Goal: Task Accomplishment & Management: Manage account settings

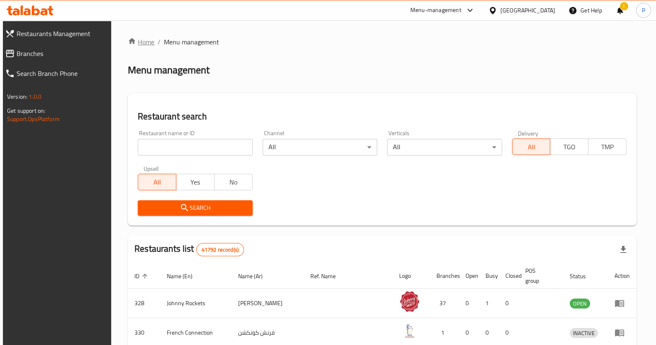
click at [141, 40] on link "Home" at bounding box center [141, 42] width 27 height 10
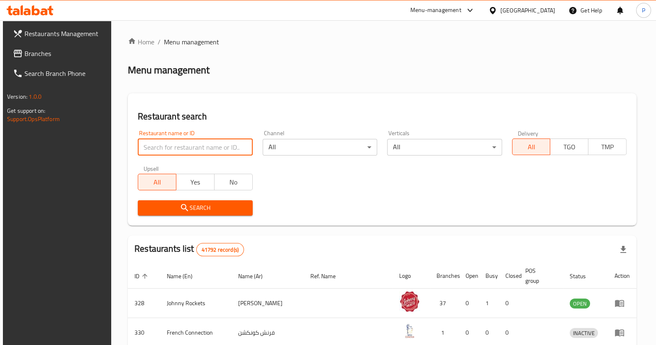
click at [193, 145] on input "search" at bounding box center [195, 147] width 115 height 17
type input "ghar k thali"
click button "Search" at bounding box center [195, 207] width 115 height 15
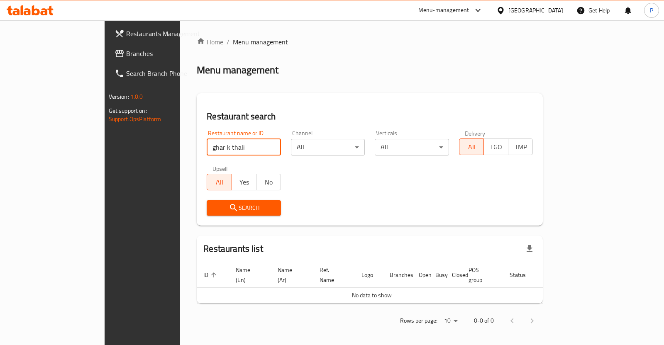
click at [248, 150] on input "ghar k thali" at bounding box center [244, 147] width 74 height 17
click at [243, 148] on input "ghar k thali" at bounding box center [244, 147] width 74 height 17
click at [246, 148] on input "ghar k thali" at bounding box center [244, 147] width 74 height 17
click at [207, 151] on input "search" at bounding box center [244, 147] width 74 height 17
type input "ghar ki thali"
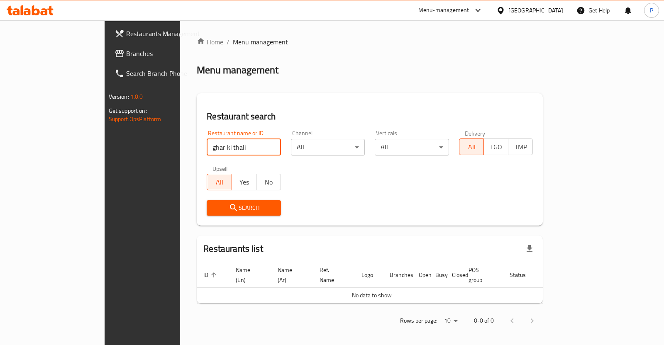
click button "Search" at bounding box center [244, 207] width 74 height 15
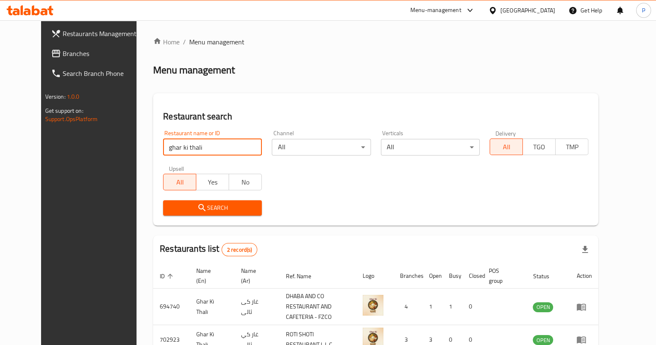
scroll to position [47, 0]
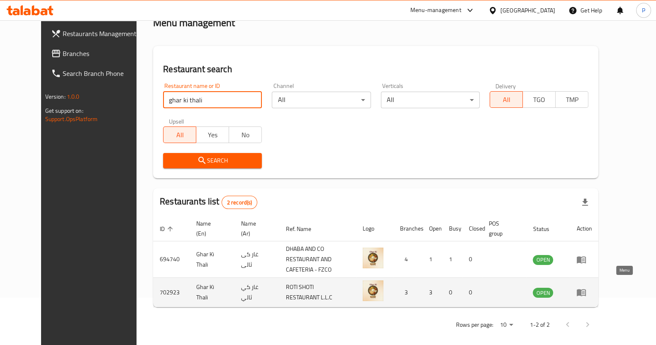
click at [586, 288] on icon "enhanced table" at bounding box center [581, 293] width 10 height 10
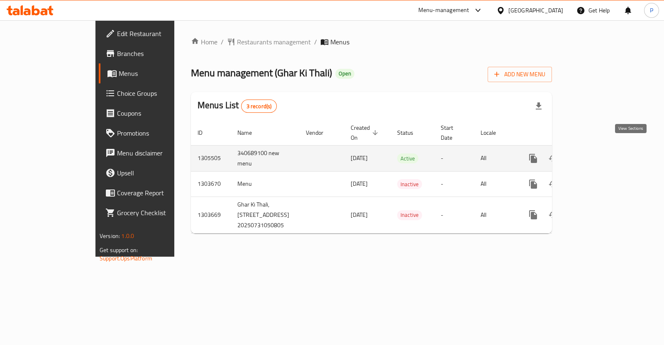
click at [603, 154] on link "enhanced table" at bounding box center [593, 159] width 20 height 20
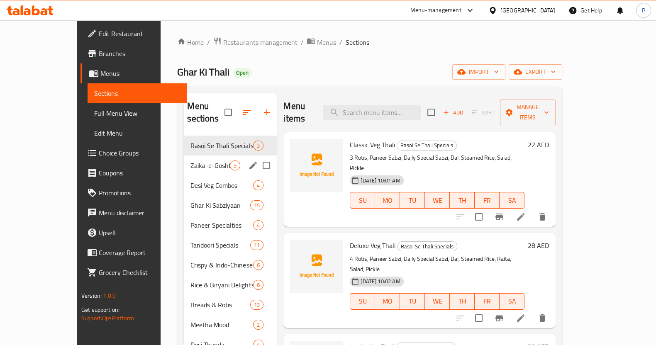
click at [184, 156] on div "Zaika-e-Gosht Combos 5" at bounding box center [230, 166] width 93 height 20
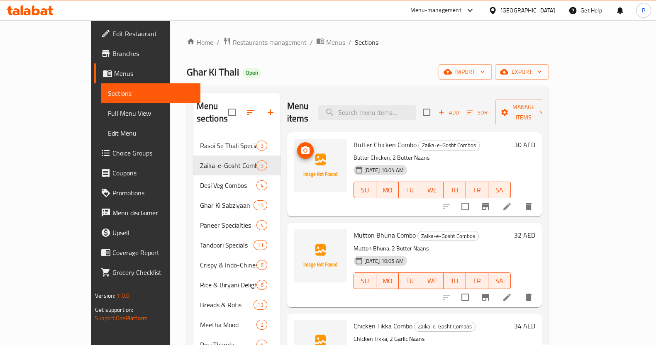
click at [297, 146] on span "upload picture" at bounding box center [305, 151] width 17 height 10
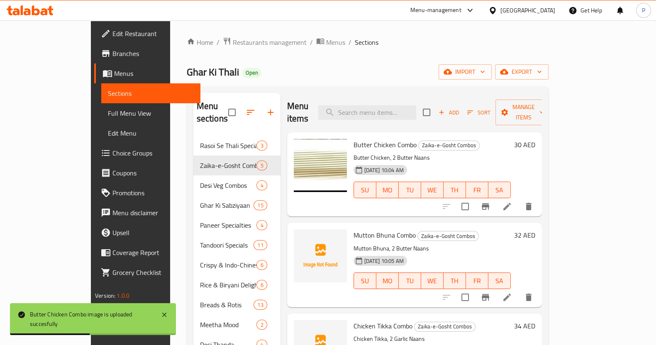
click at [519, 199] on li at bounding box center [506, 206] width 23 height 15
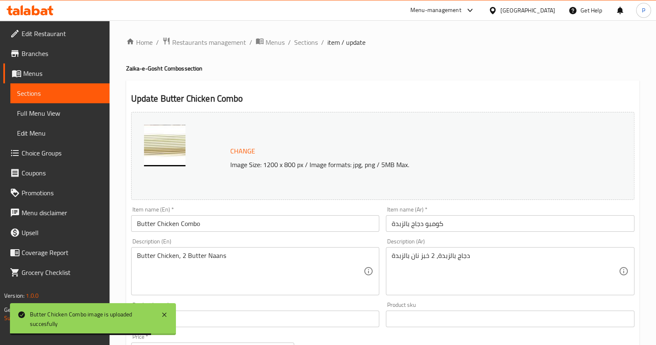
click at [234, 152] on span "Change" at bounding box center [242, 151] width 25 height 12
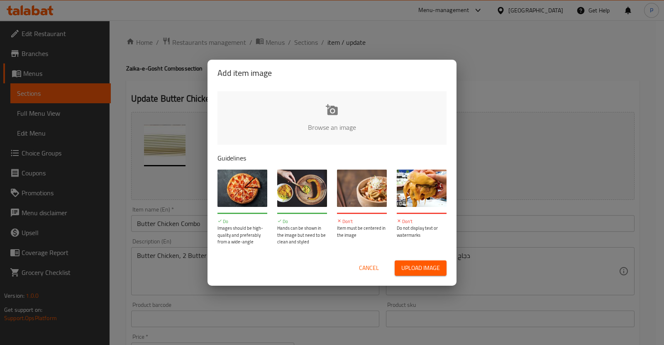
click at [401, 264] on span "Upload image" at bounding box center [420, 268] width 39 height 10
type input "C:\fakepath\butter chicken w butter naan.png"
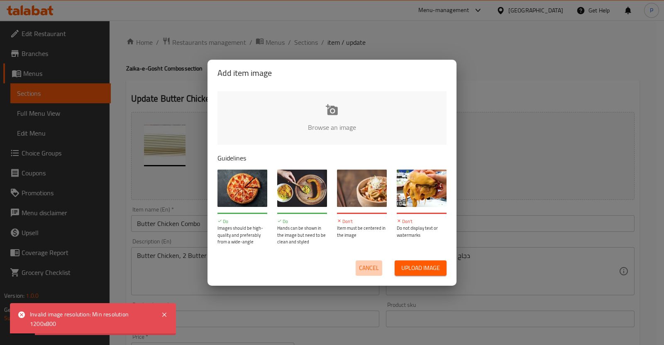
click at [365, 263] on span "Cancel" at bounding box center [369, 268] width 20 height 10
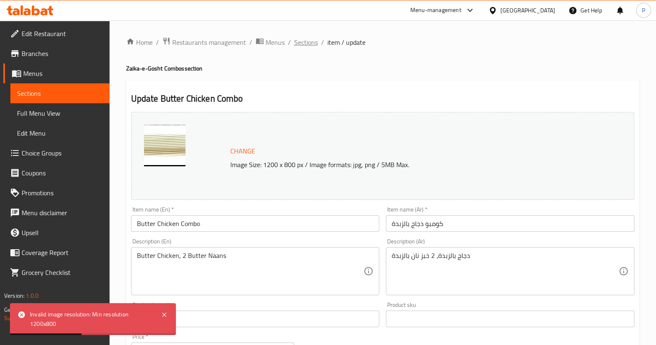
click at [305, 42] on span "Sections" at bounding box center [306, 42] width 24 height 10
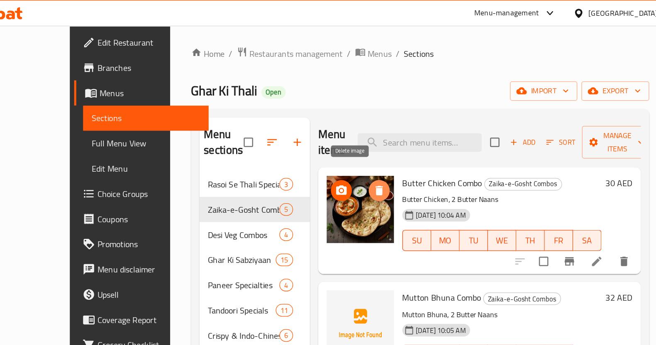
click at [330, 146] on icon "delete image" at bounding box center [335, 151] width 10 height 10
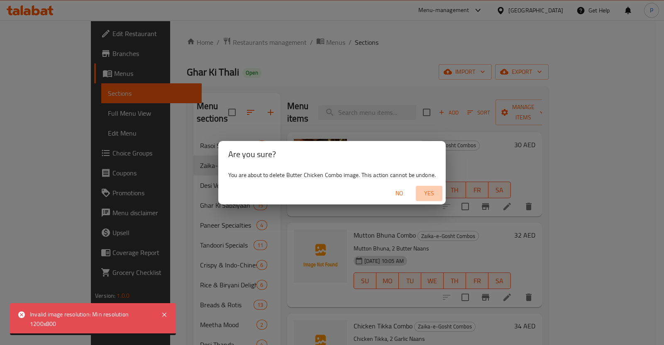
click at [427, 192] on span "Yes" at bounding box center [429, 193] width 20 height 10
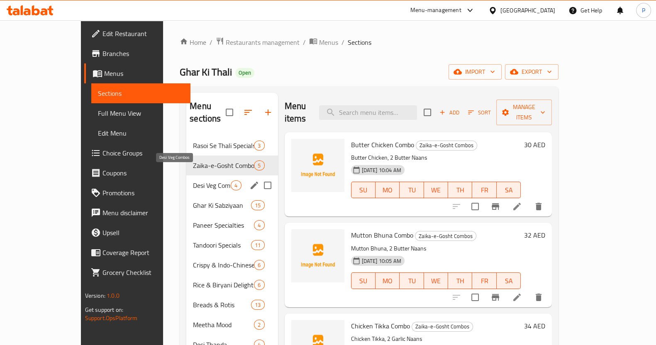
click at [193, 181] on span "Desi Veg Combos" at bounding box center [212, 186] width 38 height 10
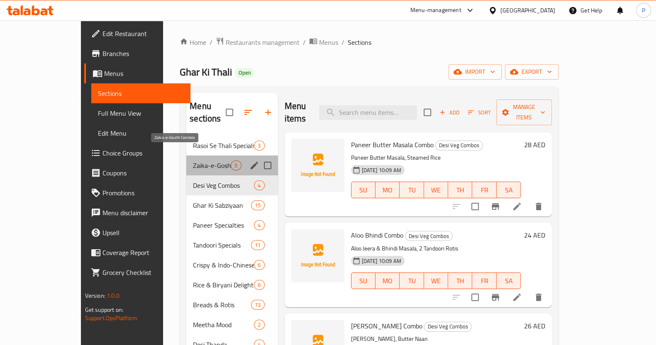
click at [193, 161] on span "Zaika-e-Gosht Combos" at bounding box center [212, 166] width 38 height 10
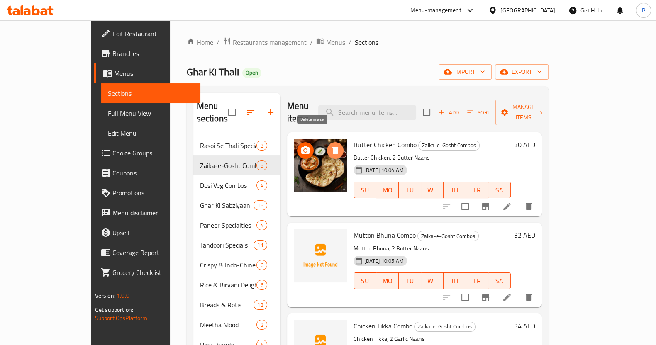
click at [332, 147] on icon "delete image" at bounding box center [335, 150] width 6 height 7
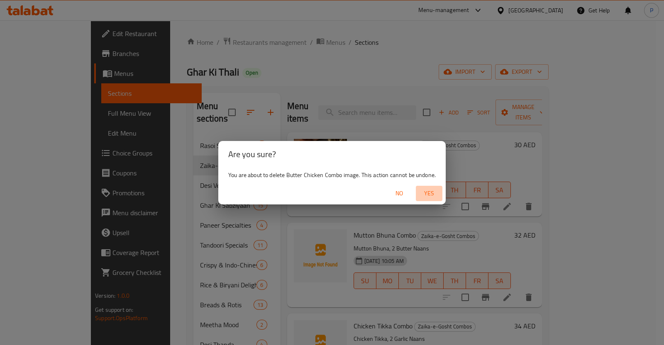
click at [426, 188] on span "Yes" at bounding box center [429, 193] width 20 height 10
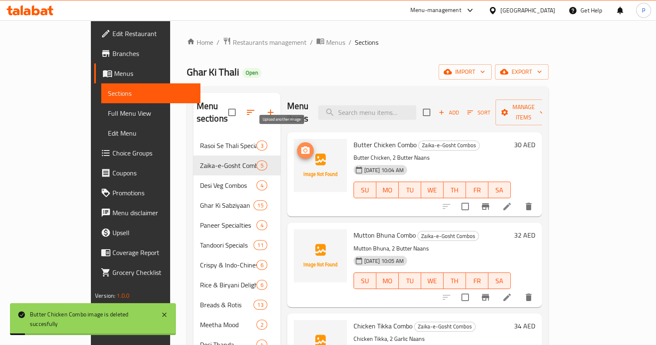
click at [301, 146] on icon "upload picture" at bounding box center [305, 149] width 8 height 7
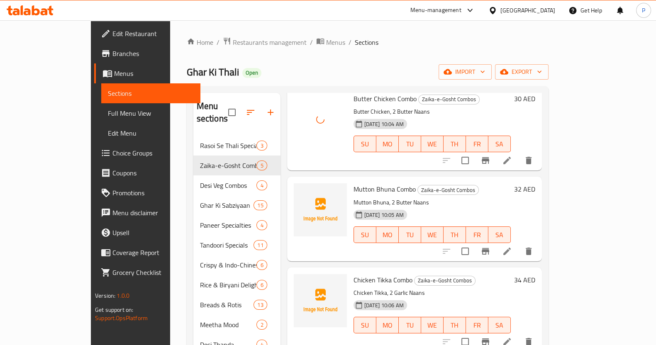
scroll to position [47, 0]
click at [300, 189] on icon "upload picture" at bounding box center [305, 194] width 10 height 10
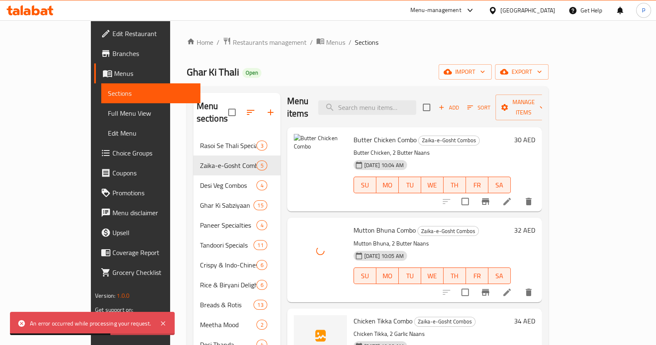
scroll to position [34, 0]
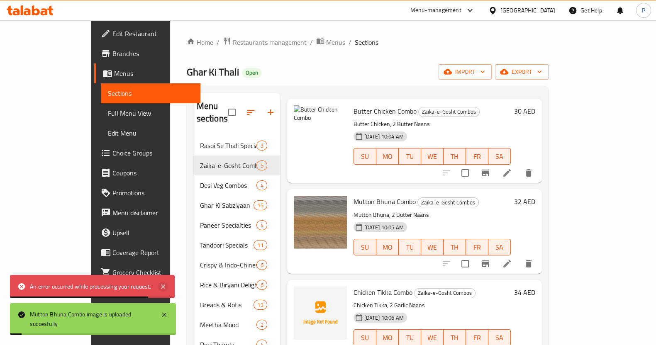
click at [162, 286] on icon at bounding box center [163, 287] width 10 height 10
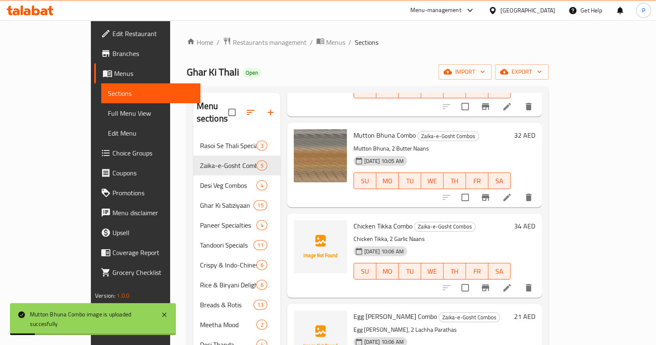
scroll to position [102, 0]
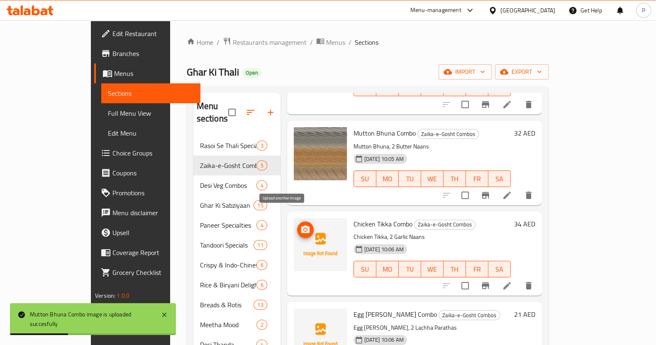
click at [300, 225] on icon "upload picture" at bounding box center [305, 230] width 10 height 10
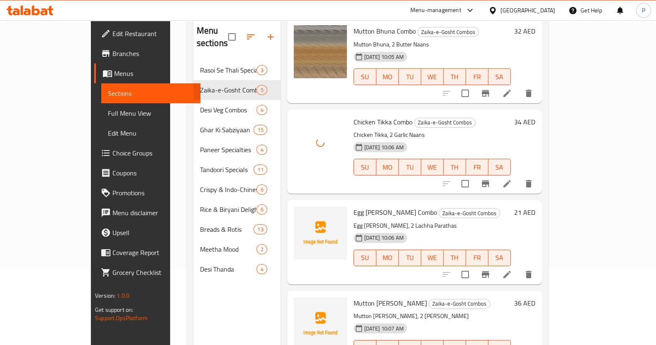
scroll to position [77, 0]
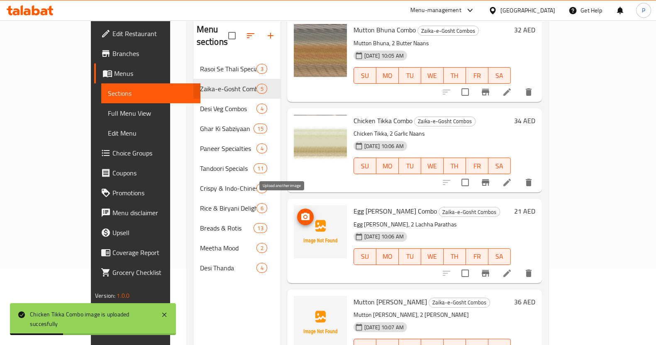
click at [301, 213] on icon "upload picture" at bounding box center [305, 216] width 8 height 7
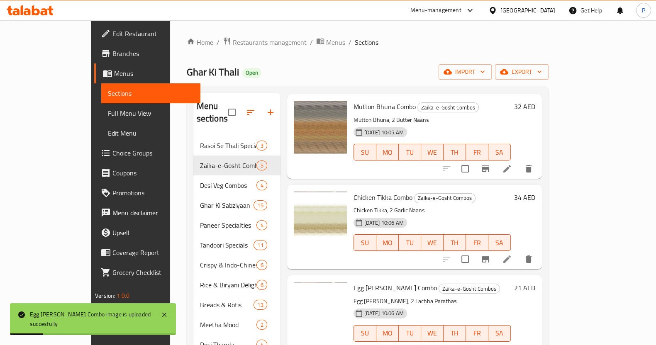
scroll to position [116, 0]
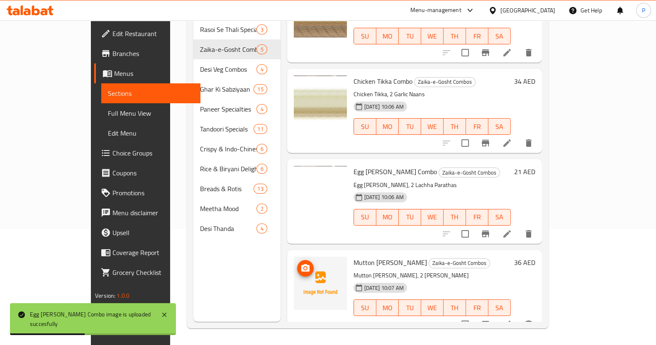
click at [300, 263] on icon "upload picture" at bounding box center [305, 268] width 10 height 10
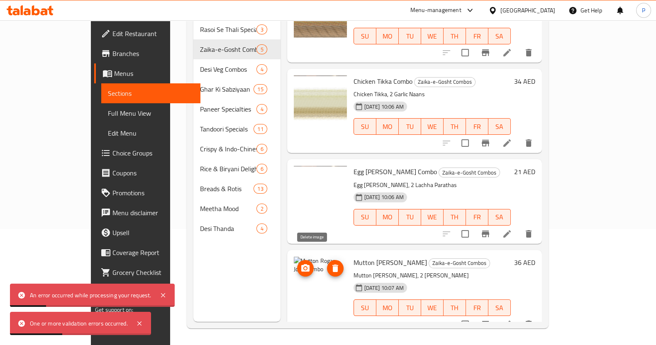
click at [332, 265] on icon "delete image" at bounding box center [335, 268] width 6 height 7
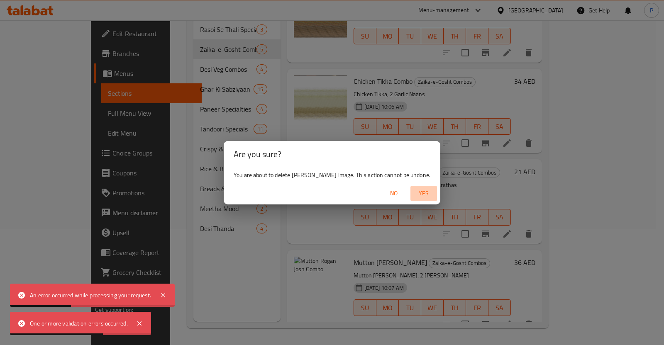
click at [432, 196] on span "Yes" at bounding box center [424, 193] width 20 height 10
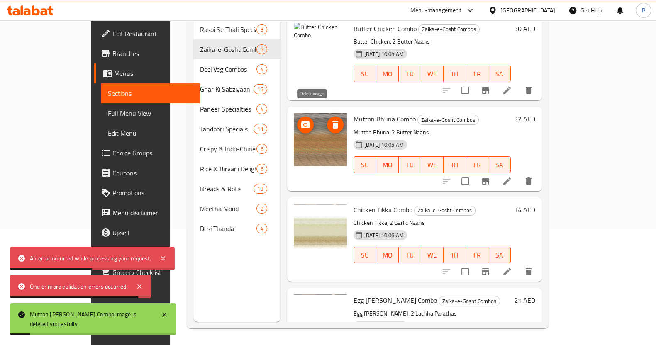
scroll to position [0, 0]
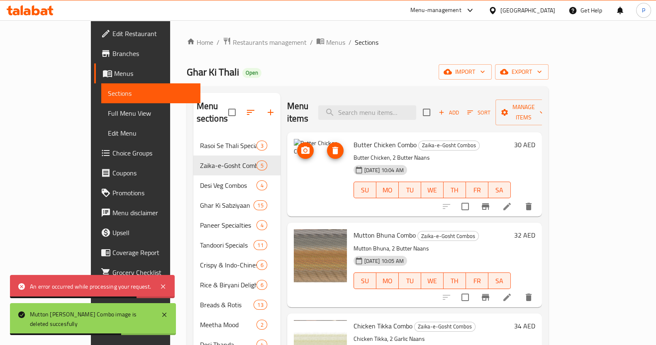
click at [330, 146] on icon "delete image" at bounding box center [335, 151] width 10 height 10
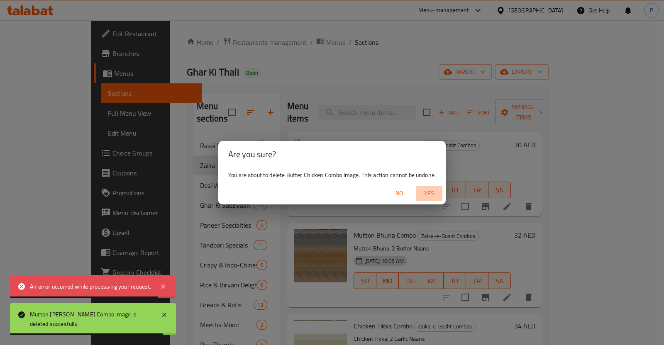
click at [420, 188] on span "Yes" at bounding box center [429, 193] width 20 height 10
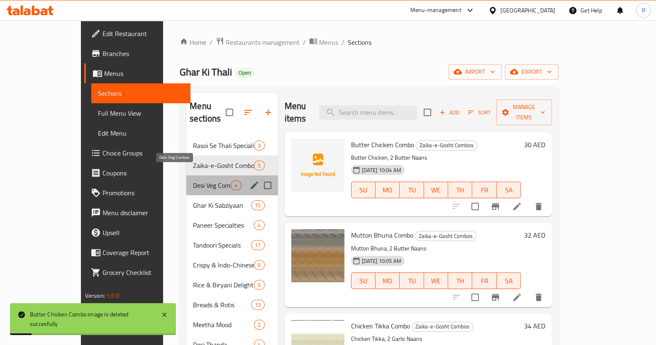
click at [193, 181] on span "Desi Veg Combos" at bounding box center [212, 186] width 38 height 10
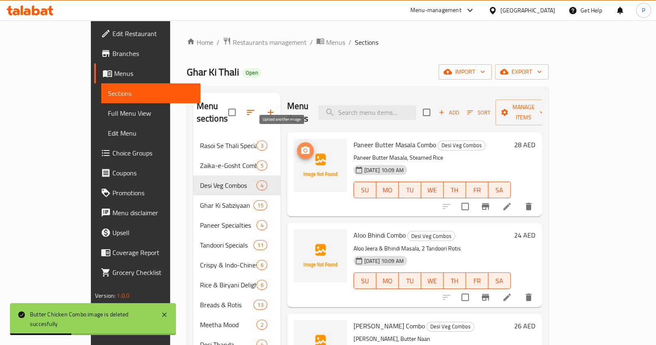
click at [300, 146] on icon "upload picture" at bounding box center [305, 151] width 10 height 10
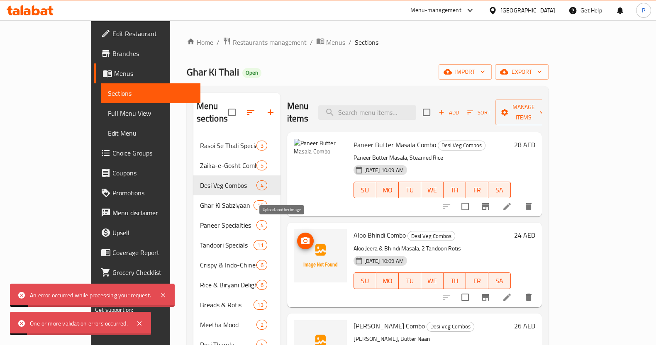
click at [304, 240] on circle "upload picture" at bounding box center [305, 241] width 2 height 2
click at [330, 236] on icon "delete image" at bounding box center [335, 241] width 10 height 10
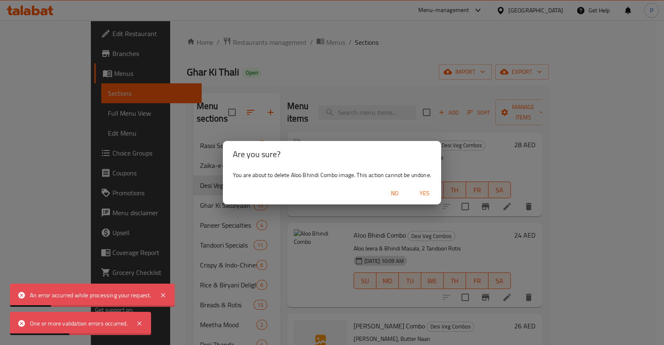
click at [432, 198] on span "Yes" at bounding box center [425, 193] width 20 height 10
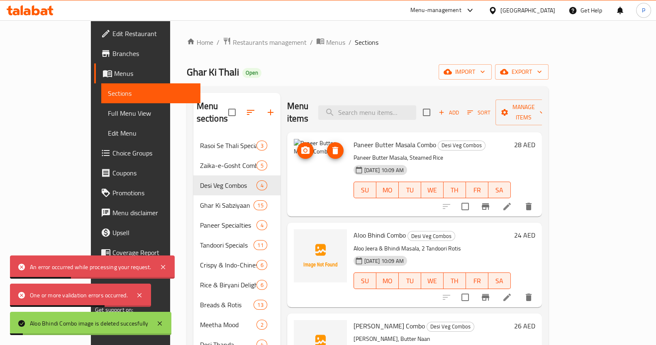
click at [330, 146] on icon "delete image" at bounding box center [335, 151] width 10 height 10
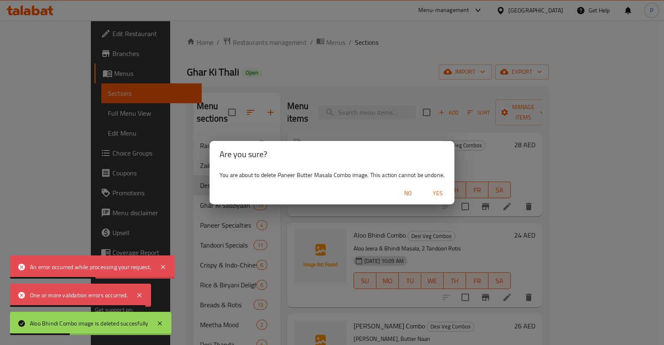
click at [437, 195] on span "Yes" at bounding box center [438, 193] width 20 height 10
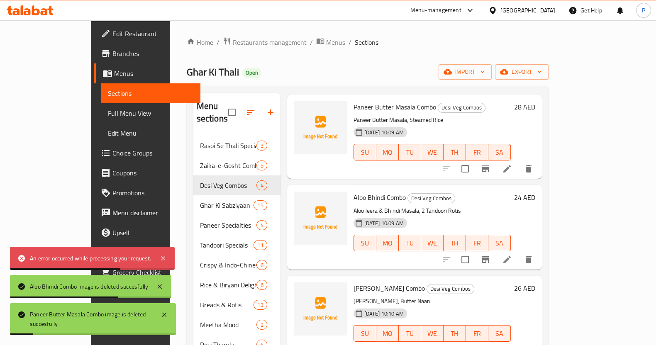
scroll to position [116, 0]
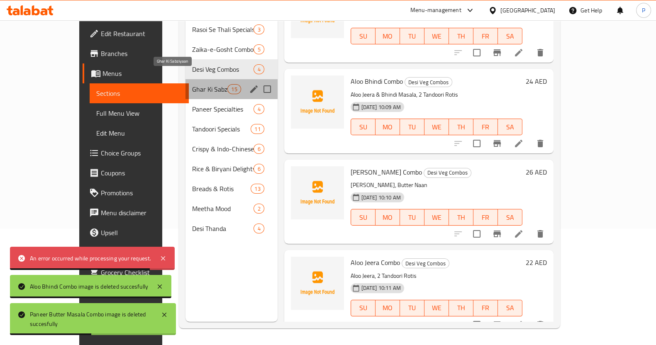
click at [192, 84] on span "Ghar Ki Sabziyaan" at bounding box center [209, 89] width 35 height 10
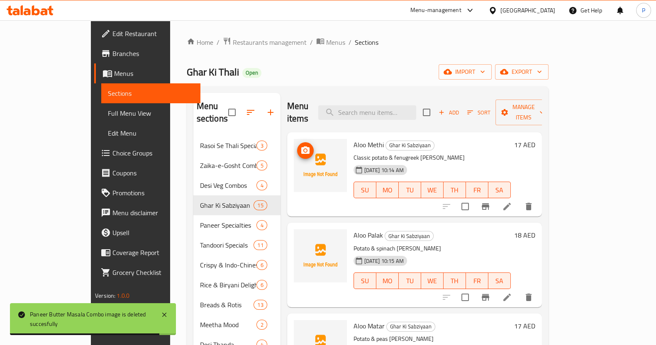
click at [294, 139] on img at bounding box center [320, 165] width 53 height 53
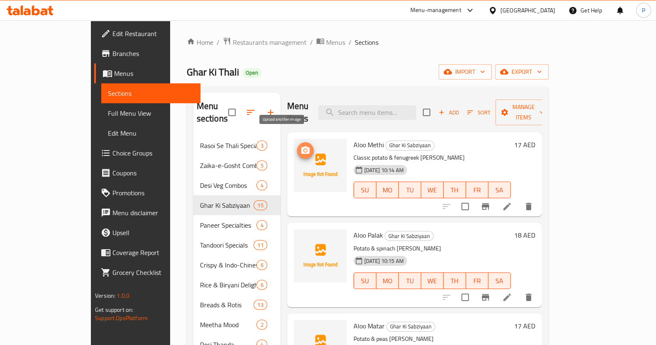
click at [301, 146] on icon "upload picture" at bounding box center [305, 149] width 8 height 7
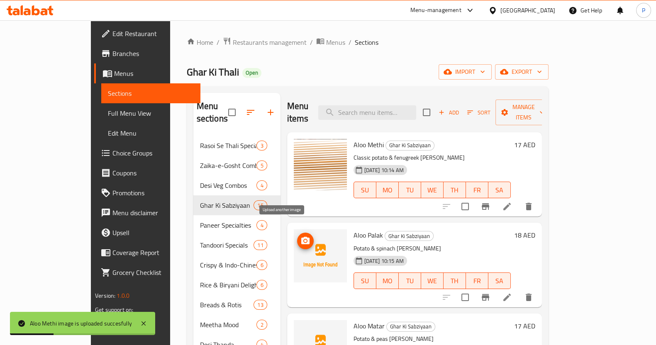
click at [300, 236] on icon "upload picture" at bounding box center [305, 241] width 10 height 10
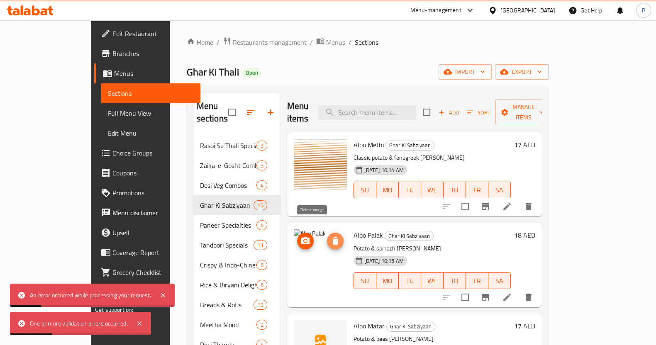
click at [330, 236] on icon "delete image" at bounding box center [335, 241] width 10 height 10
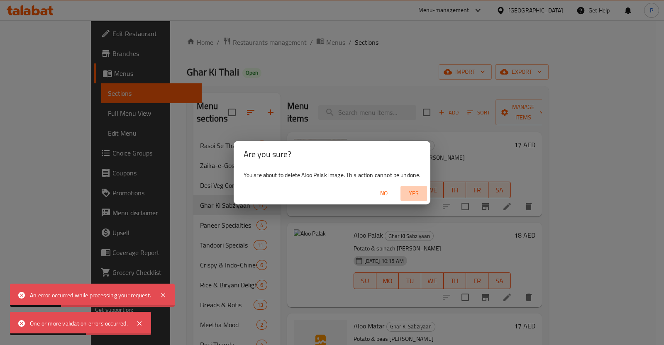
click at [417, 191] on span "Yes" at bounding box center [414, 193] width 20 height 10
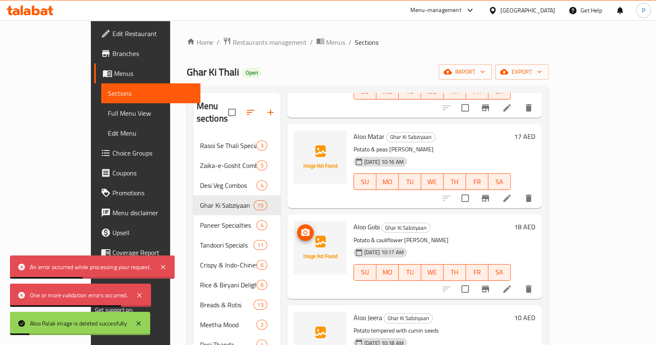
scroll to position [190, 0]
click at [301, 137] on icon "upload picture" at bounding box center [305, 140] width 8 height 7
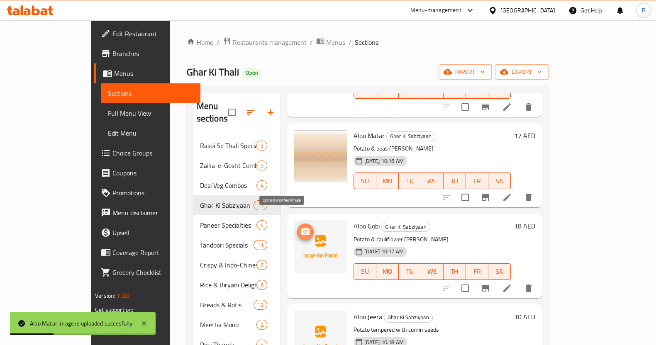
click at [301, 228] on icon "upload picture" at bounding box center [305, 231] width 8 height 7
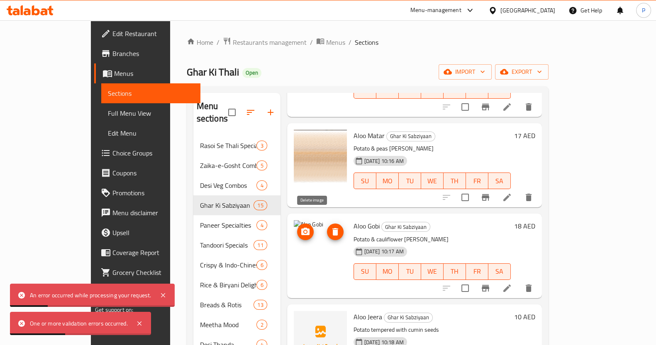
click at [330, 227] on icon "delete image" at bounding box center [335, 232] width 10 height 10
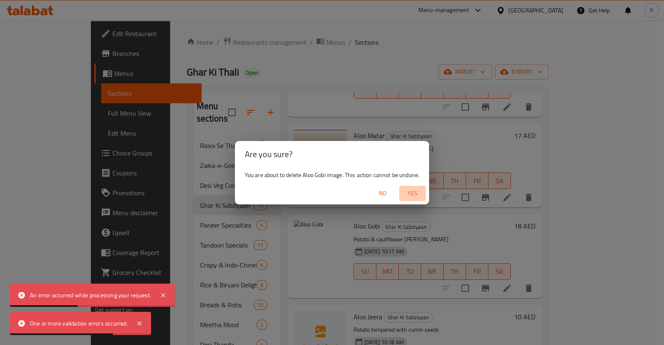
click at [417, 195] on span "Yes" at bounding box center [413, 193] width 20 height 10
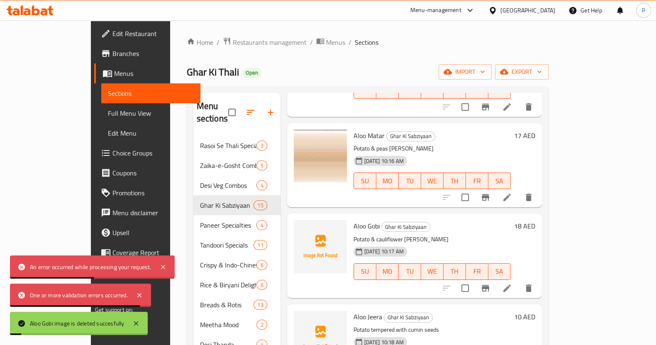
scroll to position [241, 0]
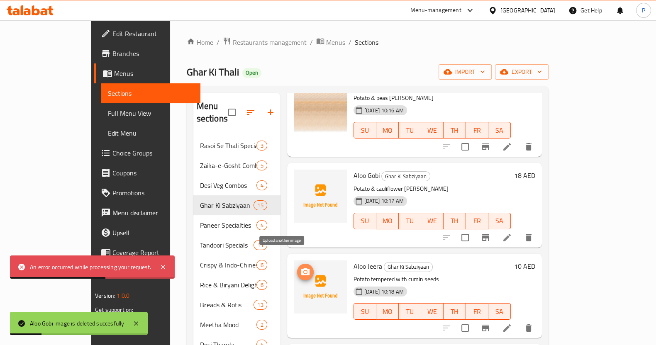
click at [301, 268] on icon "upload picture" at bounding box center [305, 271] width 8 height 7
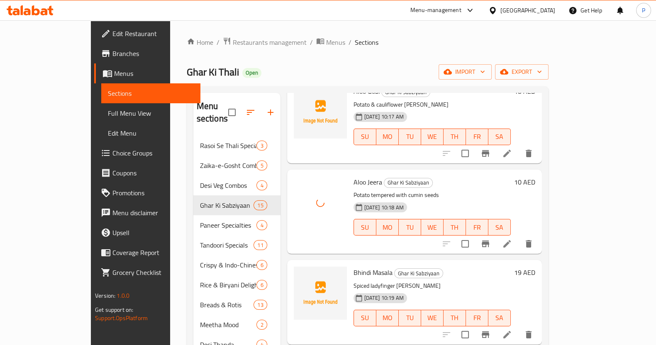
scroll to position [325, 0]
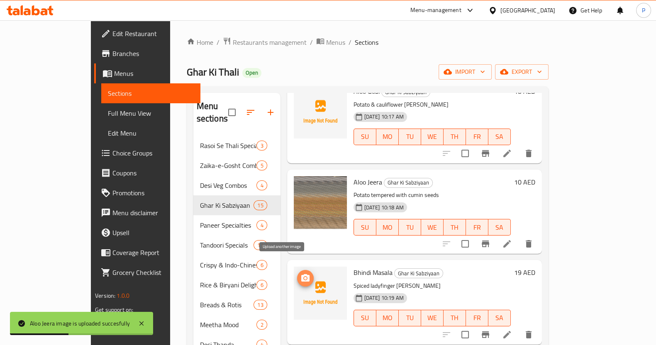
click at [301, 274] on icon "upload picture" at bounding box center [305, 277] width 8 height 7
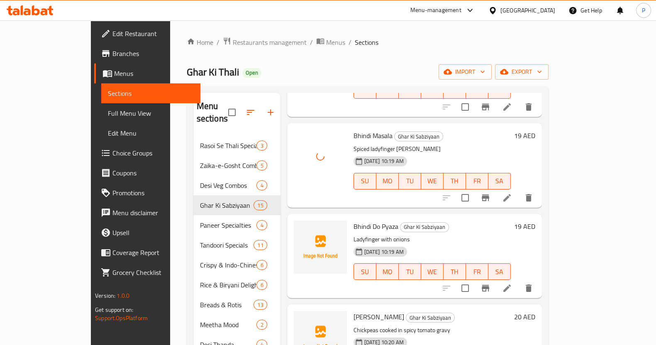
scroll to position [463, 0]
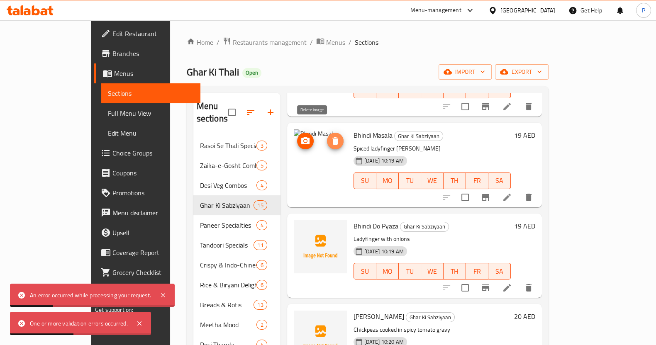
click at [327, 136] on span "delete image" at bounding box center [335, 141] width 17 height 10
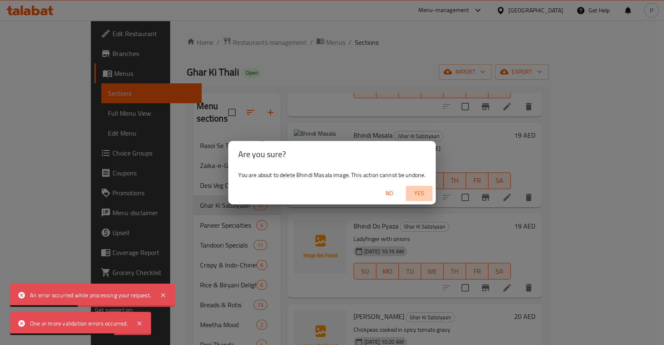
click at [418, 190] on span "Yes" at bounding box center [419, 193] width 20 height 10
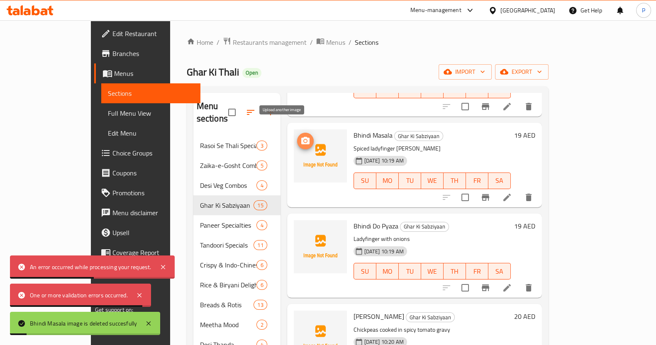
click at [297, 136] on span "upload picture" at bounding box center [305, 141] width 17 height 10
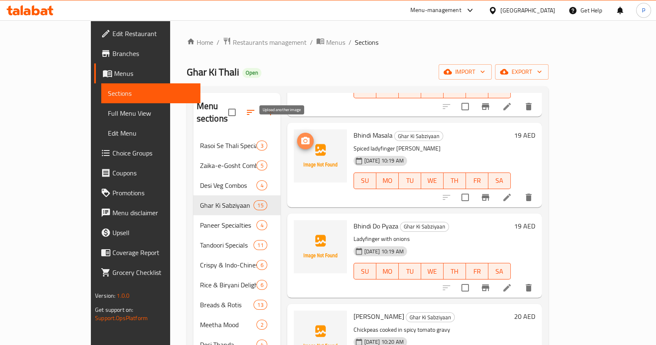
click at [297, 136] on span "upload picture" at bounding box center [305, 141] width 17 height 10
click at [297, 134] on button "upload picture" at bounding box center [305, 141] width 17 height 17
click at [301, 228] on icon "upload picture" at bounding box center [305, 231] width 8 height 7
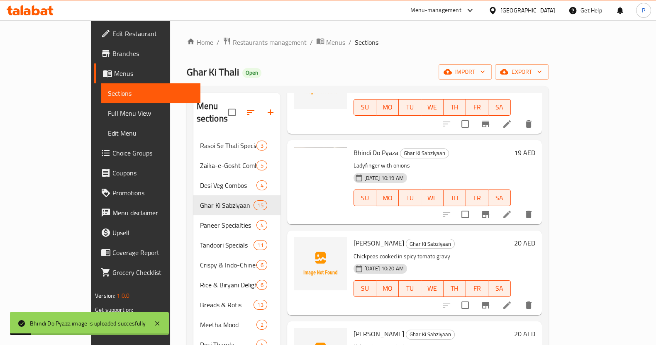
scroll to position [537, 0]
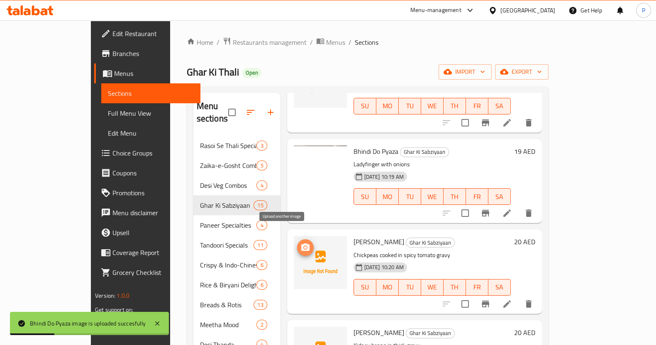
click at [301, 244] on icon "upload picture" at bounding box center [305, 247] width 8 height 7
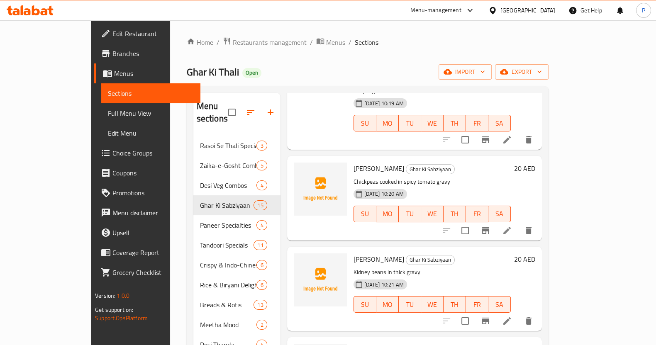
scroll to position [647, 0]
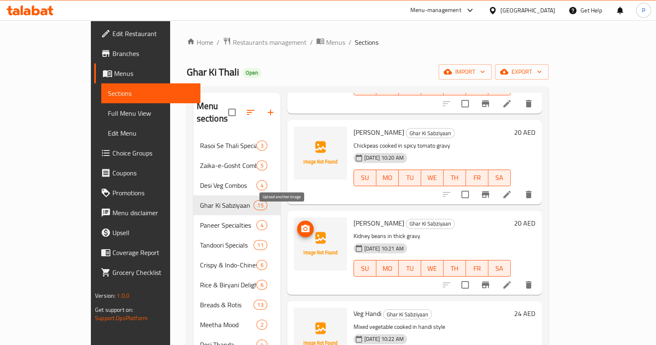
click at [301, 225] on icon "upload picture" at bounding box center [305, 228] width 8 height 7
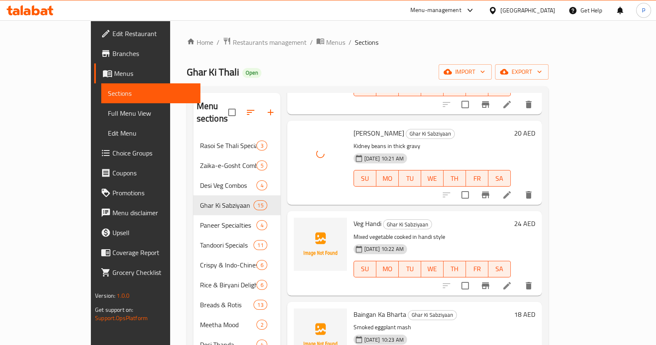
scroll to position [734, 0]
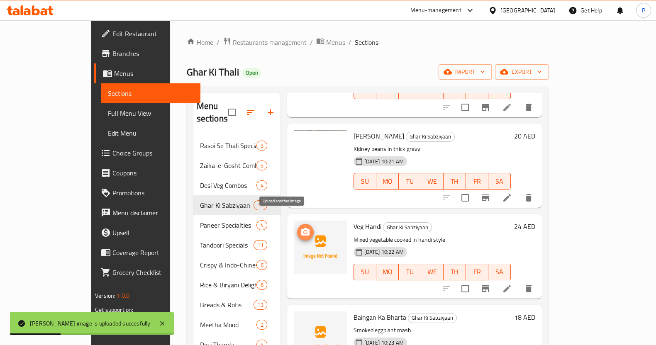
click at [301, 228] on icon "upload picture" at bounding box center [305, 231] width 8 height 7
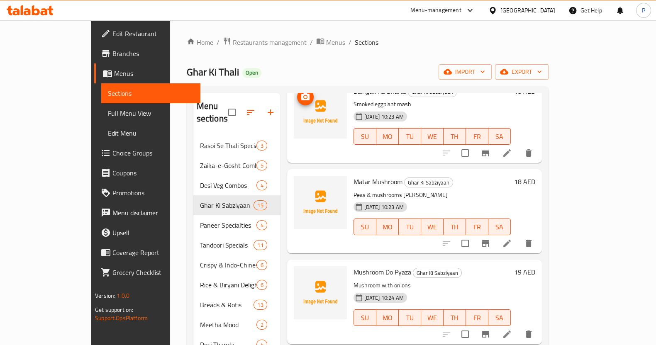
scroll to position [878, 0]
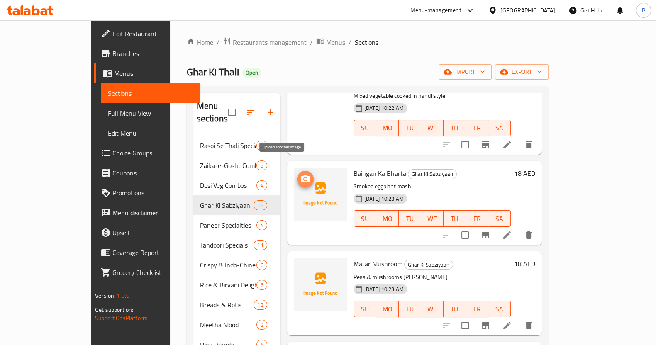
click at [297, 174] on span "upload picture" at bounding box center [305, 179] width 17 height 10
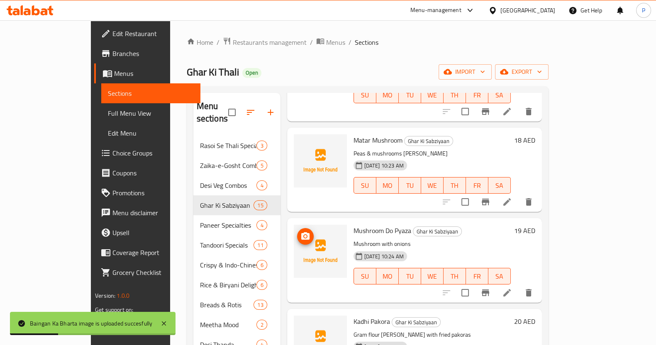
scroll to position [1002, 0]
click at [300, 141] on icon "upload picture" at bounding box center [305, 146] width 10 height 10
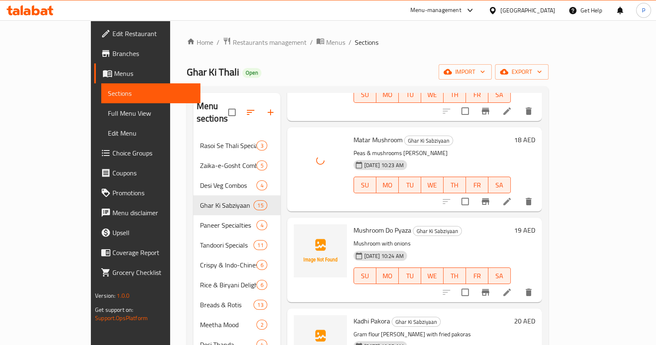
scroll to position [1035, 0]
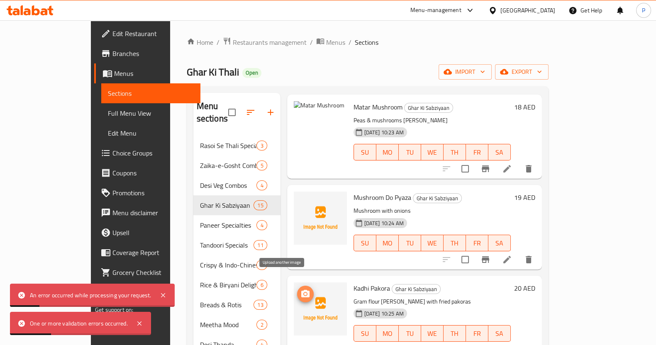
click at [297, 286] on button "upload picture" at bounding box center [305, 294] width 17 height 17
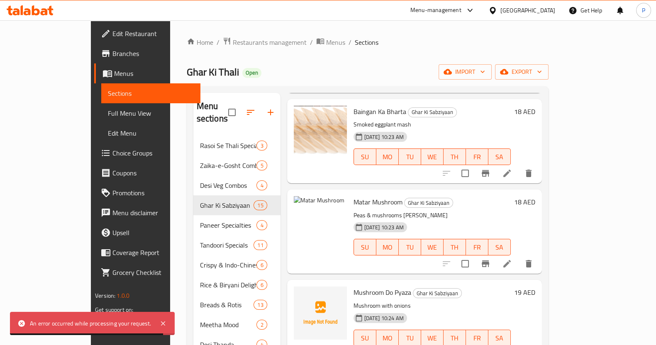
scroll to position [939, 0]
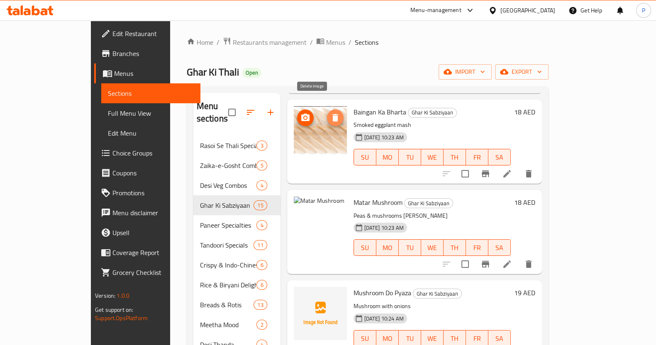
click at [332, 114] on icon "delete image" at bounding box center [335, 117] width 6 height 7
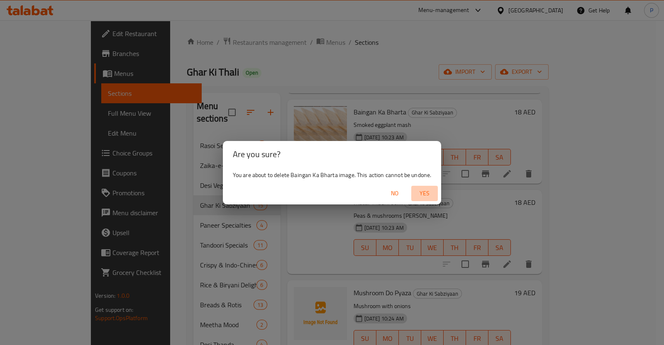
click at [424, 195] on span "Yes" at bounding box center [425, 193] width 20 height 10
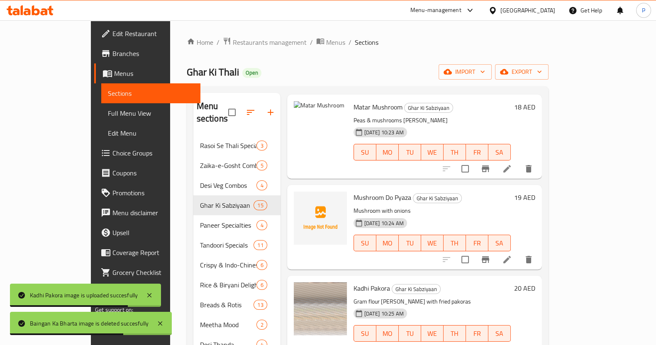
scroll to position [116, 0]
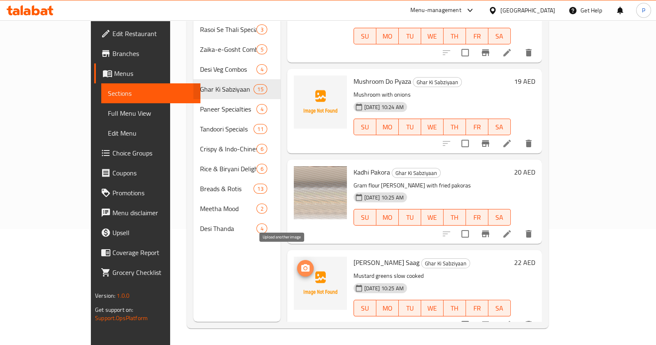
click at [300, 263] on icon "upload picture" at bounding box center [305, 268] width 10 height 10
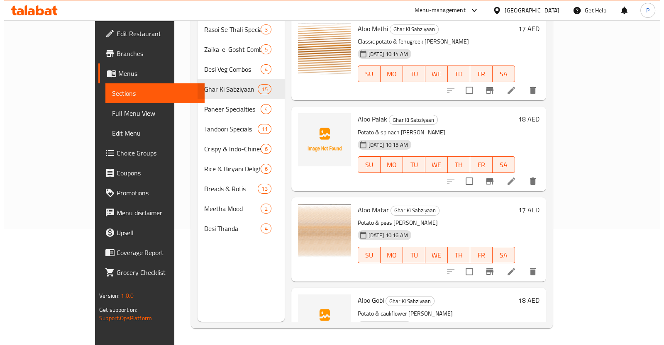
scroll to position [0, 0]
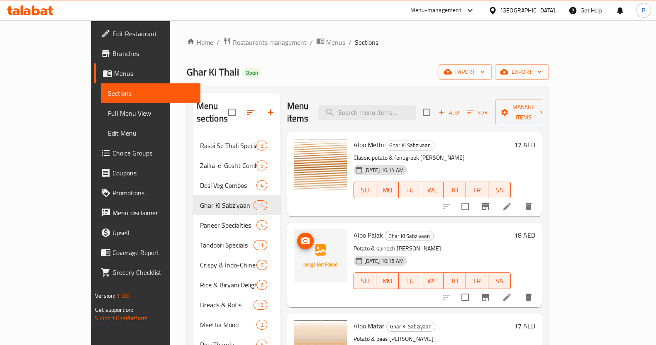
click at [304, 240] on circle "upload picture" at bounding box center [305, 241] width 2 height 2
click at [512, 293] on icon at bounding box center [507, 298] width 10 height 10
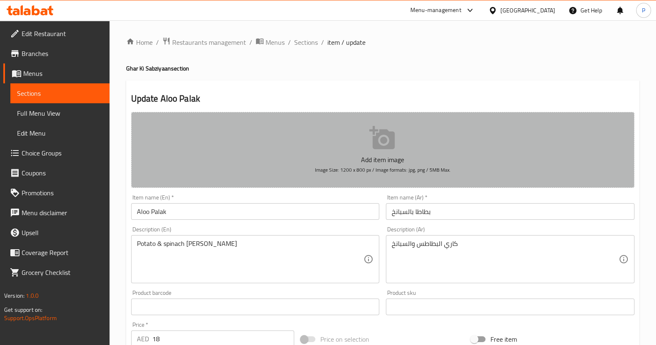
click at [374, 152] on button "Add item image Image Size: 1200 x 800 px / Image formats: jpg, png / 5MB Max." at bounding box center [382, 150] width 503 height 76
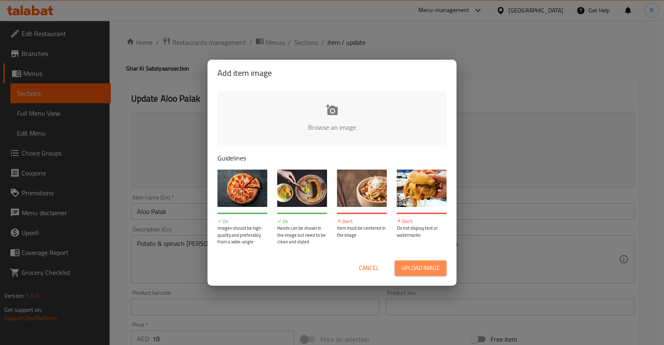
click at [417, 267] on span "Upload image" at bounding box center [420, 268] width 39 height 10
type input "C:\fakepath\aloo palak.png"
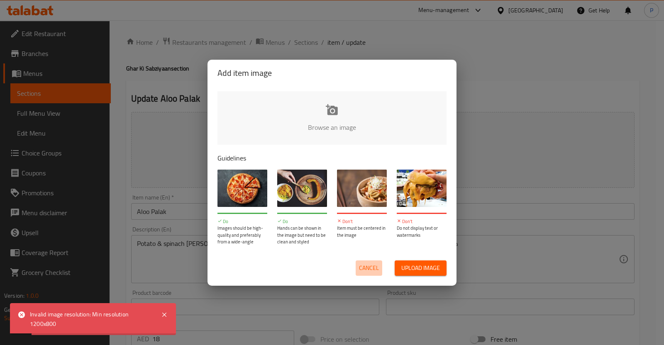
click at [375, 270] on span "Cancel" at bounding box center [369, 268] width 20 height 10
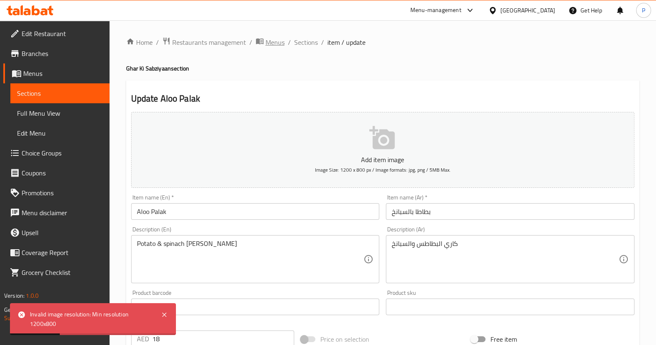
click at [278, 37] on span "Menus" at bounding box center [275, 42] width 19 height 10
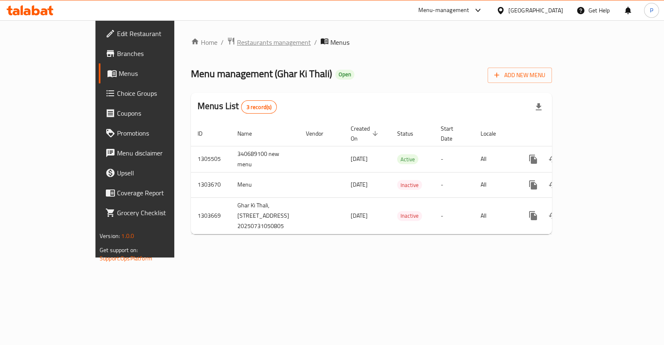
click at [237, 44] on span "Restaurants management" at bounding box center [274, 42] width 74 height 10
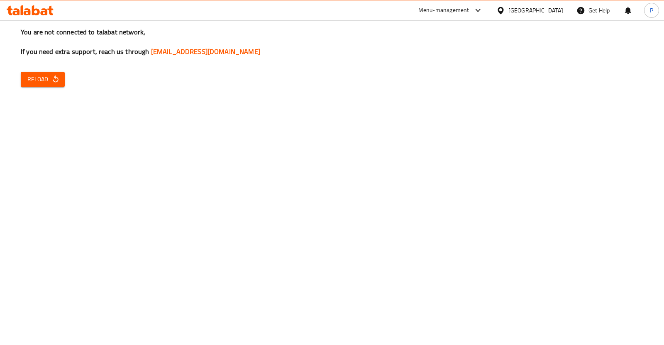
click at [46, 78] on span "Reload" at bounding box center [42, 79] width 31 height 10
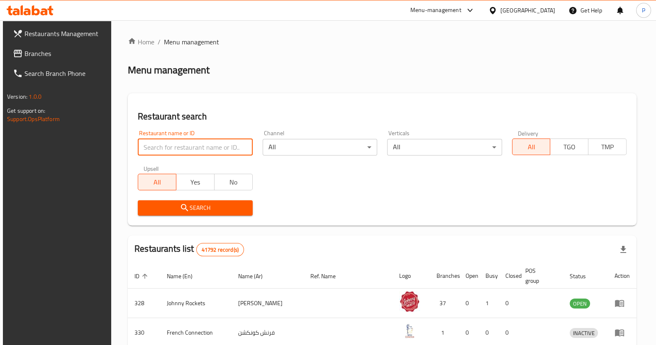
click at [161, 141] on input "search" at bounding box center [195, 147] width 115 height 17
type input "momo"
click at [146, 38] on link "Home" at bounding box center [141, 42] width 27 height 10
